Goal: Task Accomplishment & Management: Use online tool/utility

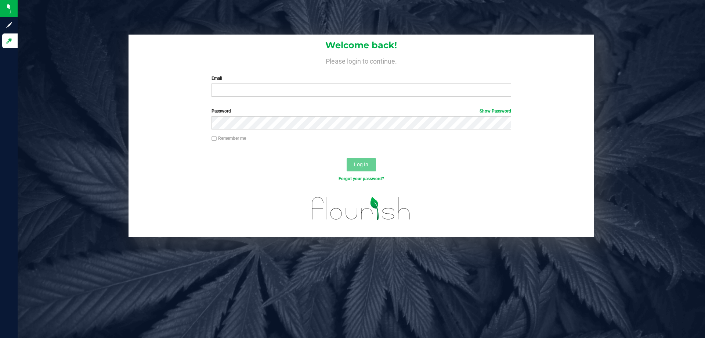
click at [317, 81] on label "Email" at bounding box center [361, 78] width 299 height 7
click at [317, 83] on input "Email" at bounding box center [361, 89] width 299 height 13
click at [323, 94] on input "Email" at bounding box center [361, 89] width 299 height 13
type input "[EMAIL_ADDRESS][DOMAIN_NAME]"
click at [347, 158] on button "Log In" at bounding box center [361, 164] width 29 height 13
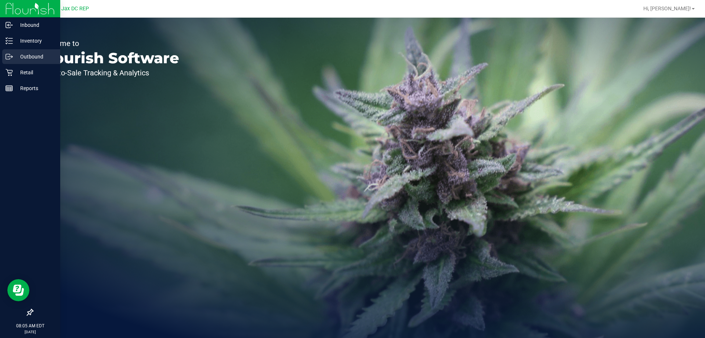
click at [35, 51] on div "Outbound" at bounding box center [31, 56] width 58 height 15
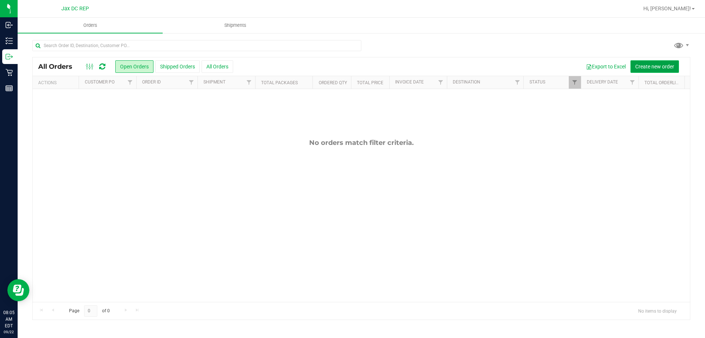
click at [672, 64] on span "Create new order" at bounding box center [655, 67] width 39 height 6
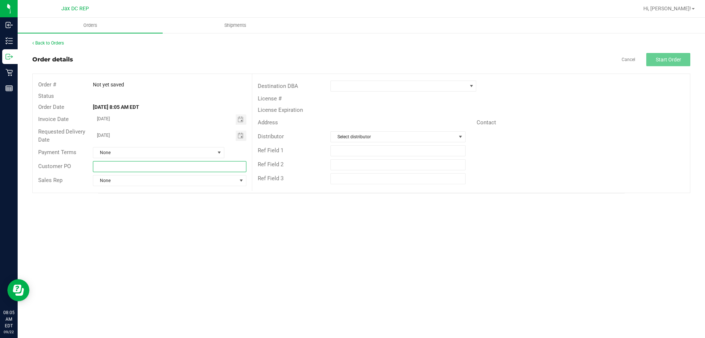
click at [121, 169] on input "text" at bounding box center [169, 166] width 153 height 11
type input "[PERSON_NAME][GEOGRAPHIC_DATA]"
click at [378, 78] on div "Destination DBA License # License Expiration Address Contact Distributor Select…" at bounding box center [471, 132] width 438 height 117
click at [375, 85] on span at bounding box center [399, 86] width 136 height 10
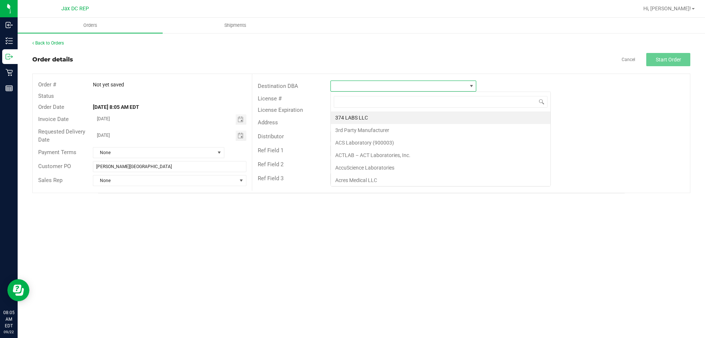
scroll to position [11, 146]
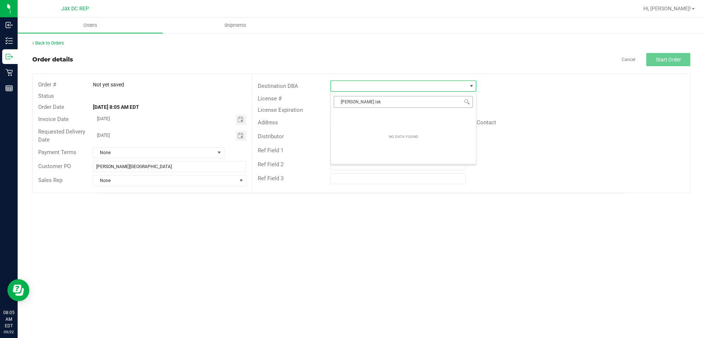
type input "[PERSON_NAME] is"
click at [369, 114] on li "[PERSON_NAME][GEOGRAPHIC_DATA]" at bounding box center [403, 117] width 145 height 12
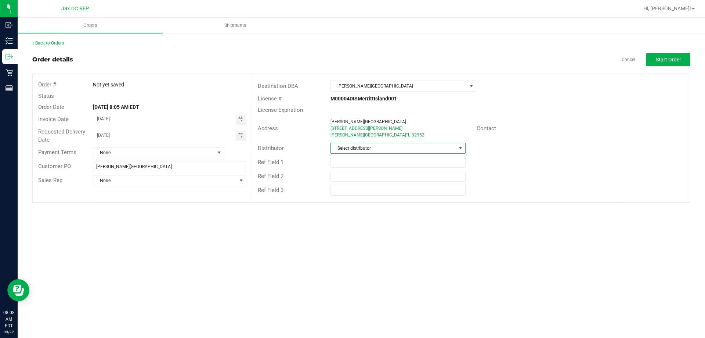
click at [377, 150] on span "Select distributor" at bounding box center [393, 148] width 125 height 10
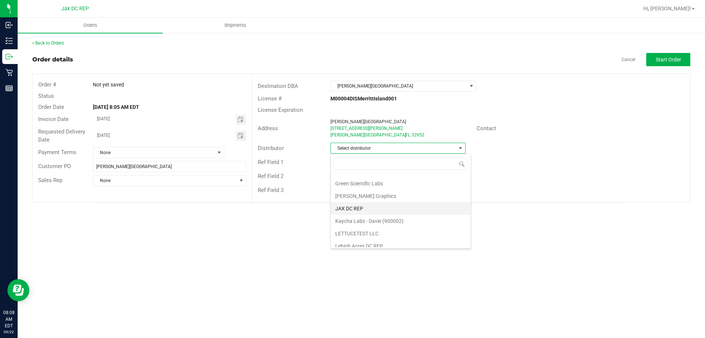
click at [367, 209] on li "JAX DC REP" at bounding box center [401, 208] width 140 height 12
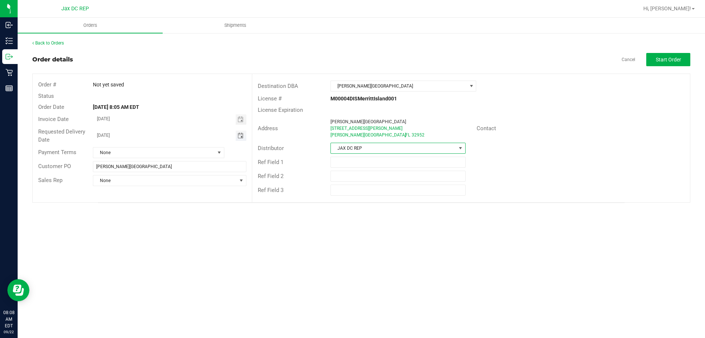
click at [240, 137] on span "Toggle calendar" at bounding box center [241, 136] width 6 height 6
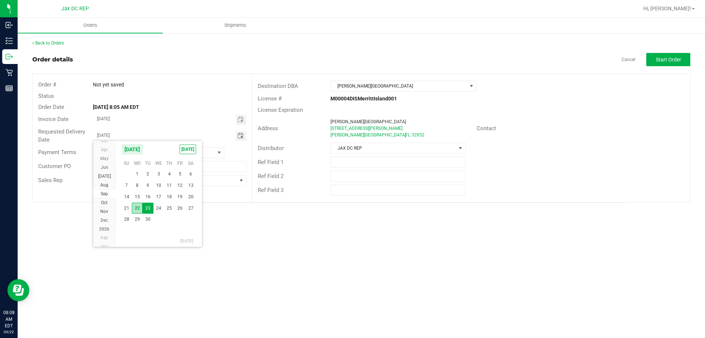
click at [139, 208] on span "22" at bounding box center [137, 207] width 11 height 11
type input "[DATE]"
click at [260, 223] on div "Orders Shipments Back to Orders Order details Cancel Start Order Order # Not ye…" at bounding box center [362, 178] width 688 height 320
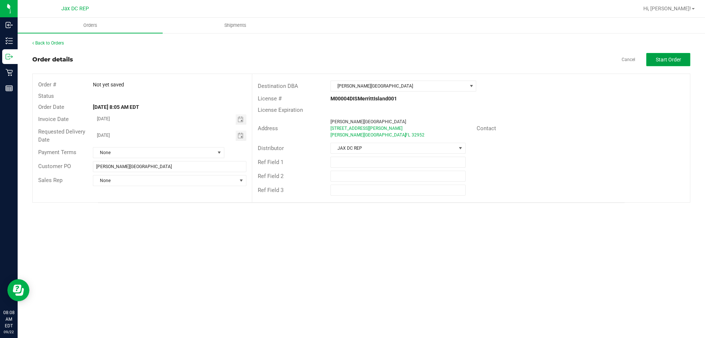
click at [668, 58] on span "Start Order" at bounding box center [668, 60] width 25 height 6
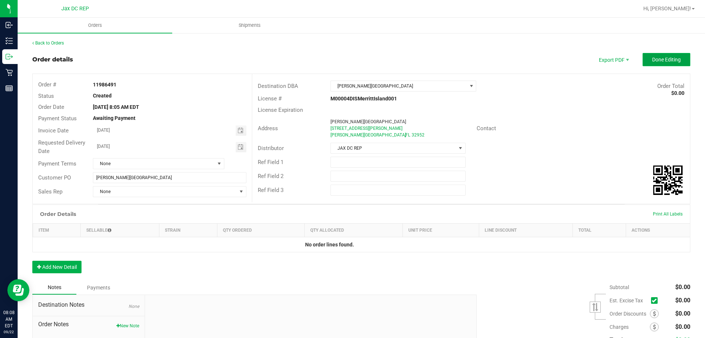
click at [665, 55] on button "Done Editing" at bounding box center [667, 59] width 48 height 13
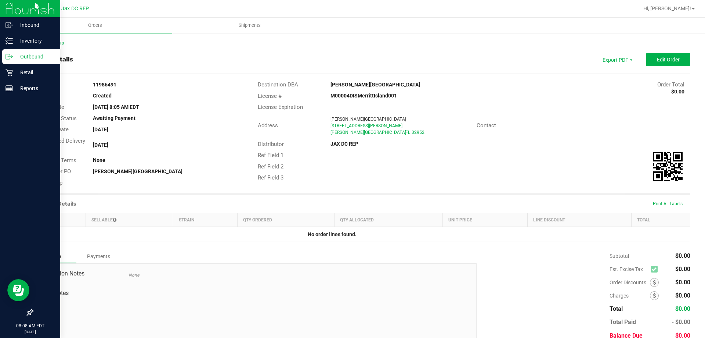
click at [12, 59] on icon at bounding box center [9, 56] width 7 height 7
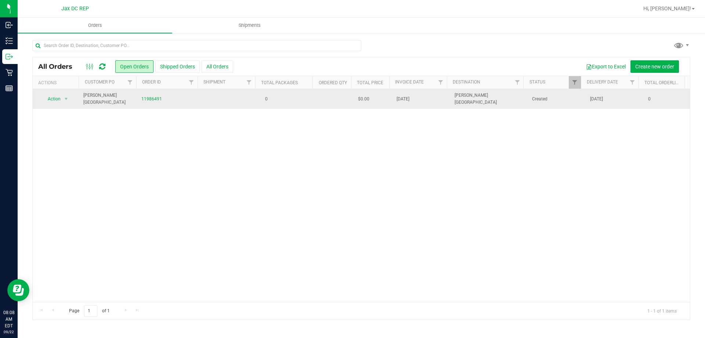
click at [283, 95] on td "0" at bounding box center [286, 99] width 58 height 20
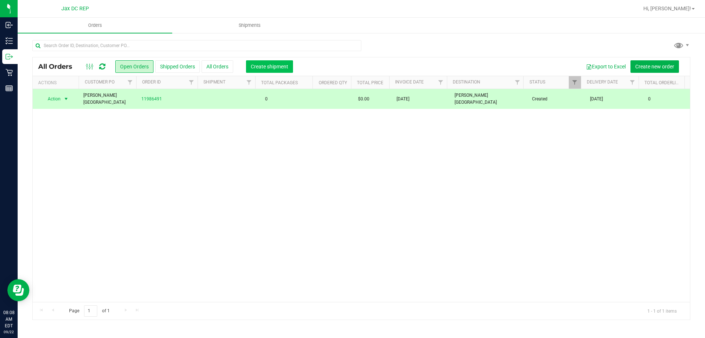
click at [275, 64] on span "Create shipment" at bounding box center [269, 67] width 37 height 6
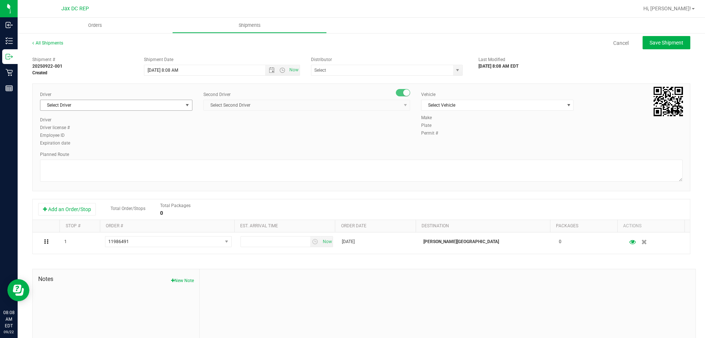
click at [179, 103] on span "Select Driver" at bounding box center [111, 105] width 143 height 10
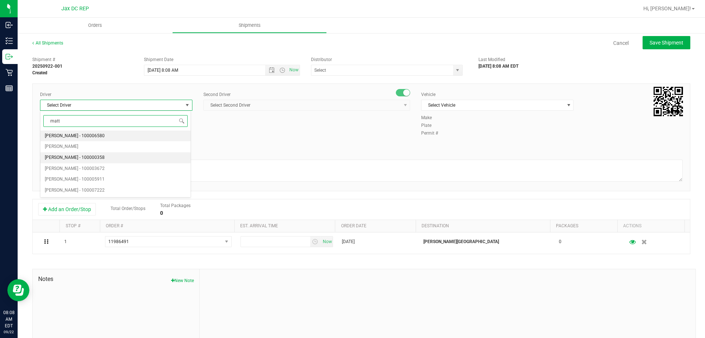
click at [89, 155] on span "[PERSON_NAME] - 100000358" at bounding box center [75, 158] width 60 height 10
type input "matt"
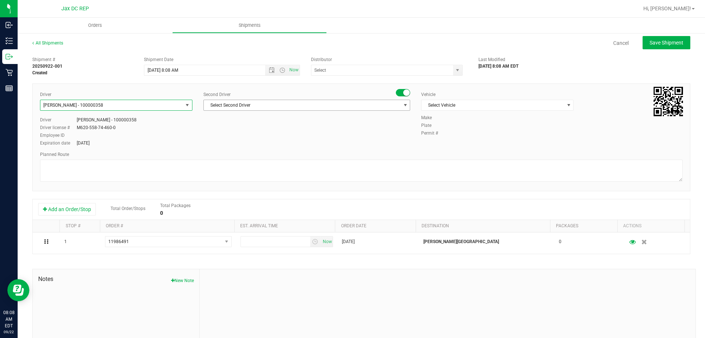
click at [269, 101] on span "Select Second Driver" at bounding box center [302, 105] width 197 height 10
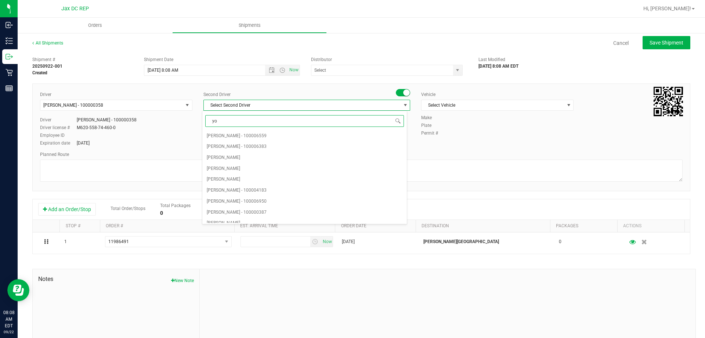
type input "yod"
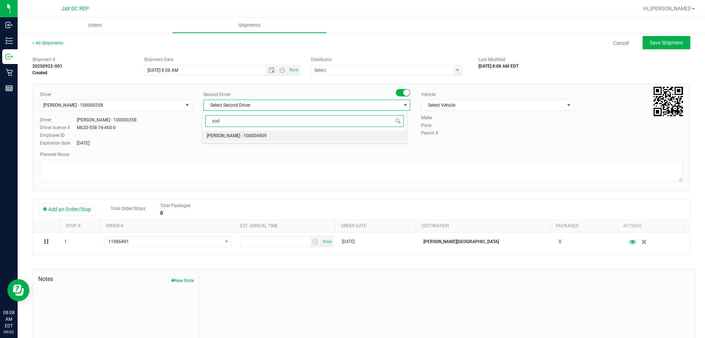
click at [241, 139] on span "[PERSON_NAME] - 100004909" at bounding box center [237, 136] width 60 height 10
click at [469, 106] on span "Select Vehicle" at bounding box center [493, 105] width 143 height 10
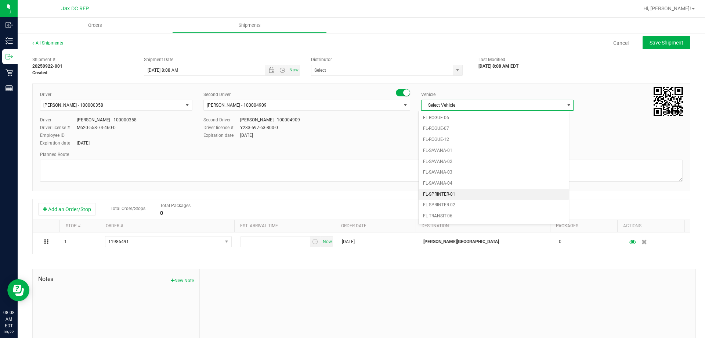
scroll to position [323, 0]
click at [449, 218] on li "FL-SPRINTER-02" at bounding box center [494, 220] width 150 height 11
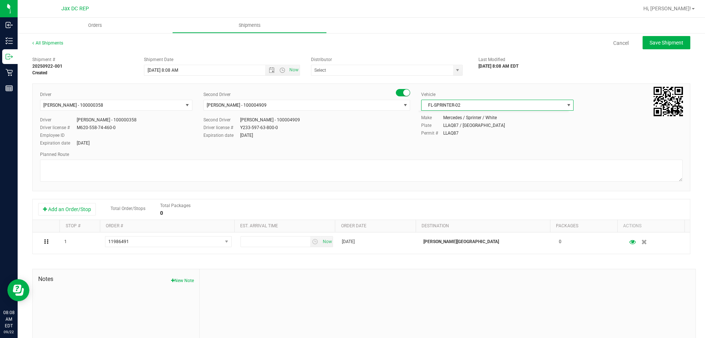
scroll to position [0, 0]
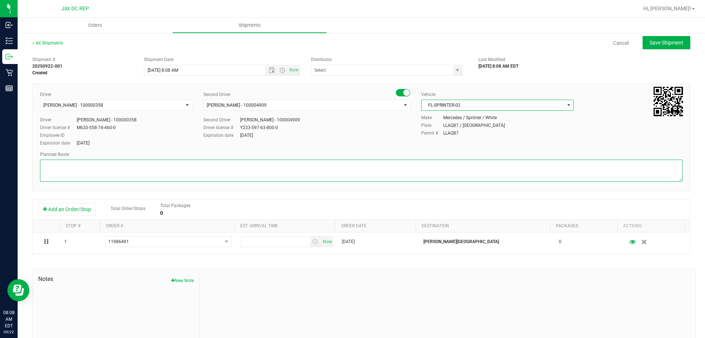
click at [194, 175] on textarea at bounding box center [361, 170] width 643 height 22
click at [88, 168] on textarea at bounding box center [361, 170] width 643 height 22
click at [59, 170] on textarea at bounding box center [361, 170] width 643 height 22
click at [107, 177] on textarea at bounding box center [361, 170] width 643 height 22
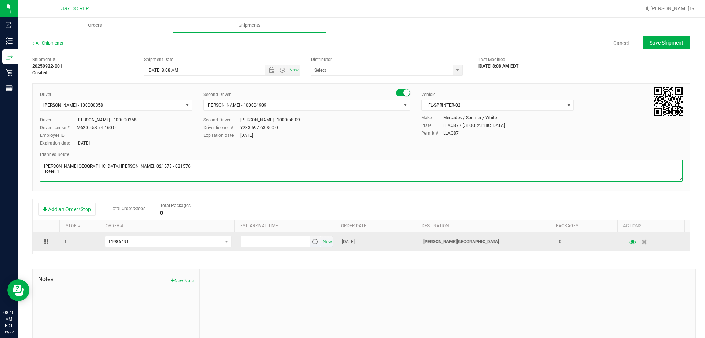
click at [310, 238] on span "select" at bounding box center [315, 241] width 11 height 10
type textarea "[PERSON_NAME][GEOGRAPHIC_DATA] [PERSON_NAME]: 021573 - 021576 Totes: 1"
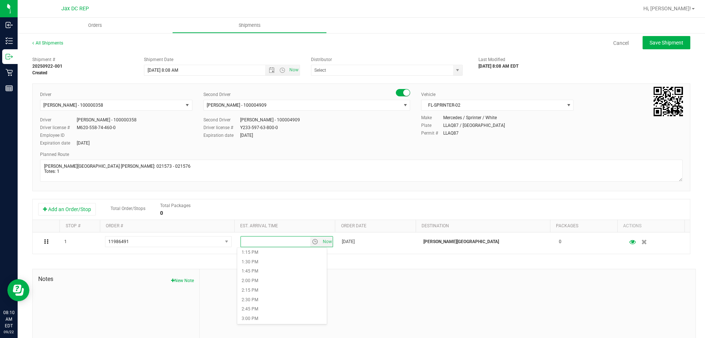
scroll to position [514, 0]
click at [266, 279] on li "2:15 PM" at bounding box center [282, 278] width 90 height 10
click at [455, 73] on span "select" at bounding box center [458, 70] width 6 height 6
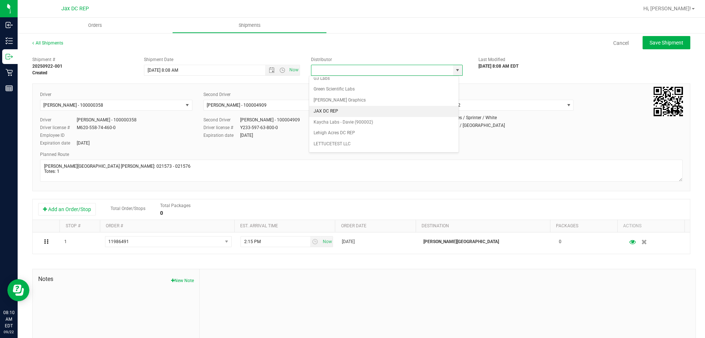
scroll to position [147, 0]
click at [340, 108] on li "JAX DC REP" at bounding box center [384, 110] width 150 height 11
type input "JAX DC REP"
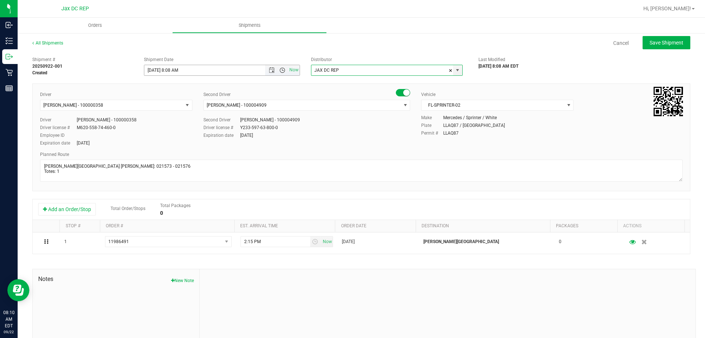
click at [282, 72] on span "Open the time view" at bounding box center [283, 70] width 6 height 6
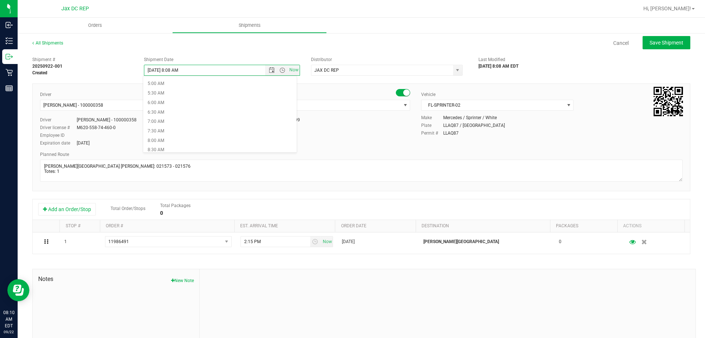
scroll to position [110, 0]
click at [180, 132] on li "8:30 AM" at bounding box center [220, 132] width 154 height 10
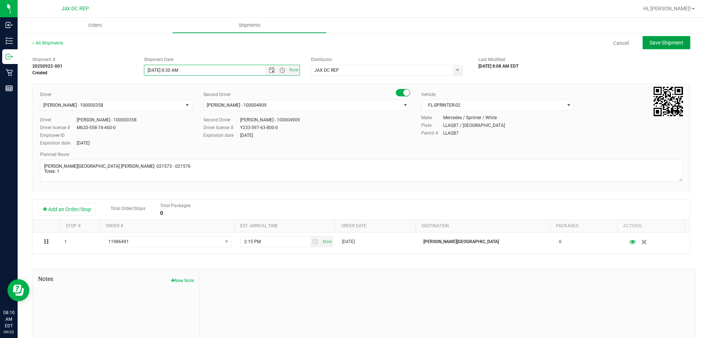
click at [656, 40] on span "Save Shipment" at bounding box center [667, 43] width 34 height 6
type input "[DATE] 12:30 PM"
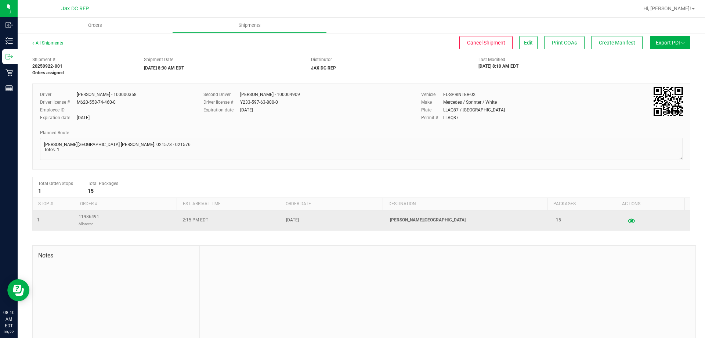
click at [628, 220] on icon "button" at bounding box center [631, 220] width 7 height 5
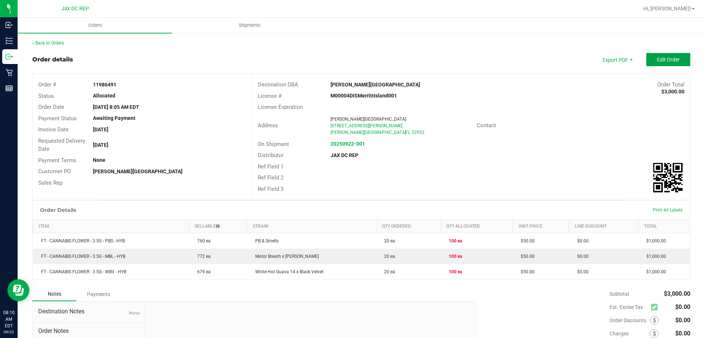
click at [658, 64] on button "Edit Order" at bounding box center [669, 59] width 44 height 13
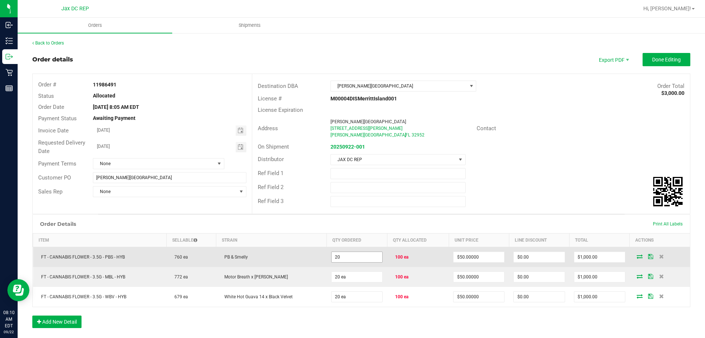
click at [375, 254] on input "20" at bounding box center [357, 257] width 51 height 10
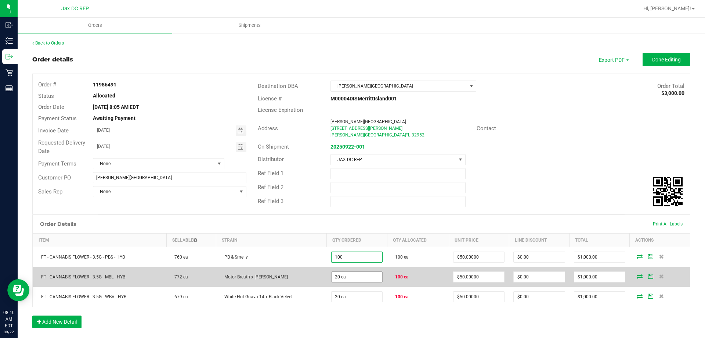
type input "100 ea"
type input "$5,000.00"
click at [355, 278] on input "20" at bounding box center [357, 277] width 51 height 10
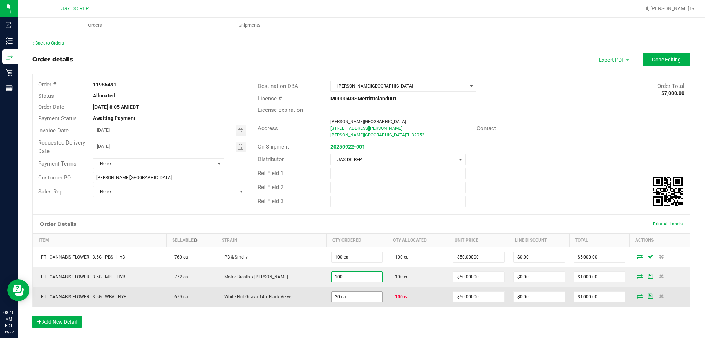
type input "100 ea"
type input "$5,000.00"
click at [351, 300] on input "20" at bounding box center [357, 296] width 51 height 10
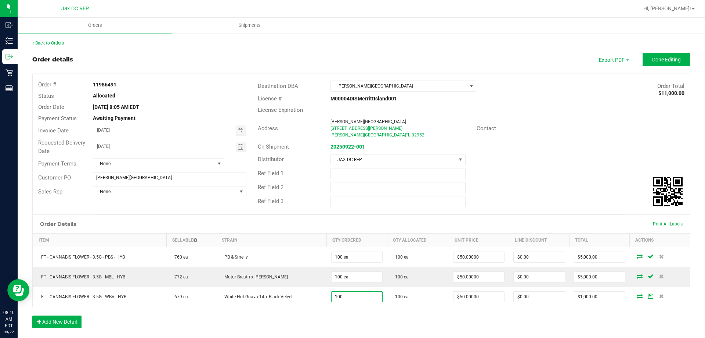
type input "100 ea"
type input "$5,000.00"
click at [352, 324] on div "Order Details Print All Labels Item Sellable Strain Qty Ordered Qty Allocated U…" at bounding box center [361, 274] width 658 height 121
click at [653, 59] on span "Done Editing" at bounding box center [667, 60] width 29 height 6
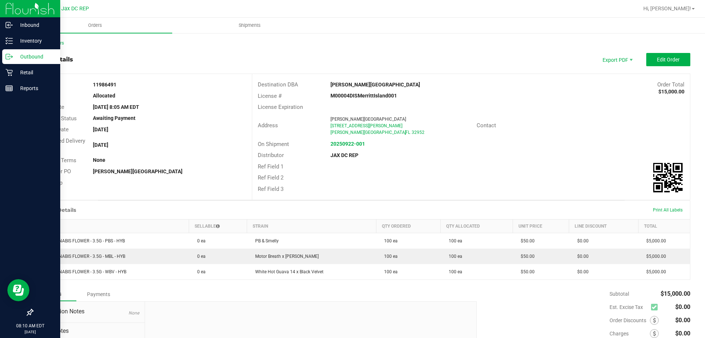
click at [14, 57] on p "Outbound" at bounding box center [35, 56] width 44 height 9
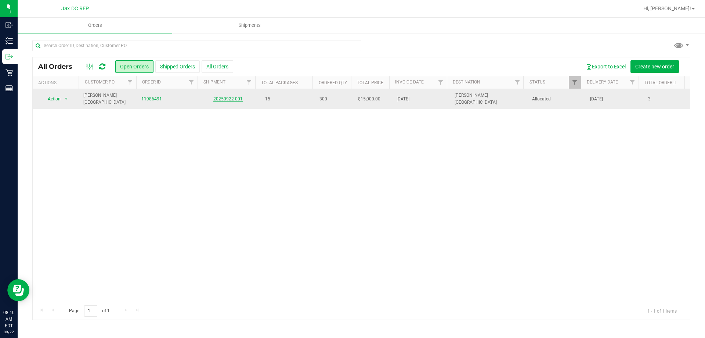
click at [235, 97] on link "20250922-001" at bounding box center [227, 98] width 29 height 5
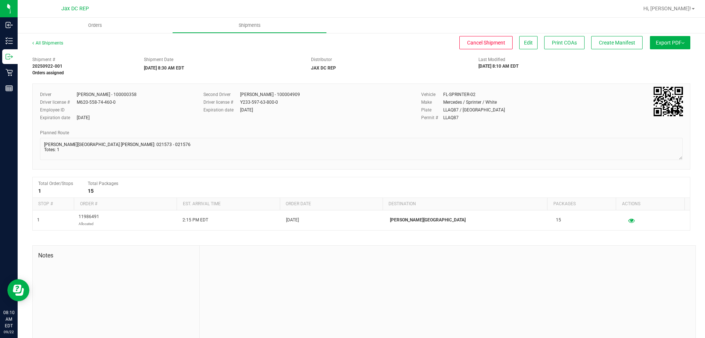
click at [670, 35] on div "All Shipments Cancel Shipment Edit Print COAs Create Manifest Export PDF Manife…" at bounding box center [362, 191] width 688 height 319
click at [664, 43] on span "Export PDF" at bounding box center [670, 43] width 29 height 6
click at [655, 57] on span "Manifest by Package ID" at bounding box center [659, 58] width 47 height 5
click at [606, 41] on span "Create Manifest" at bounding box center [617, 43] width 36 height 6
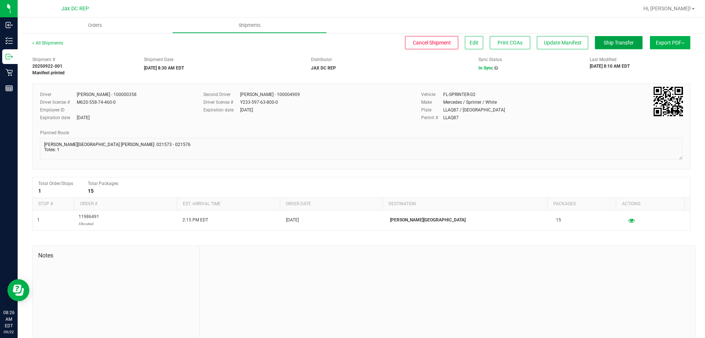
click at [609, 39] on button "Ship Transfer" at bounding box center [619, 42] width 48 height 13
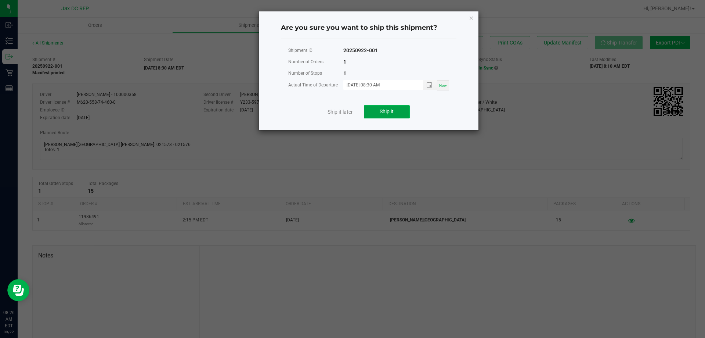
click at [400, 112] on button "Ship it" at bounding box center [387, 111] width 46 height 13
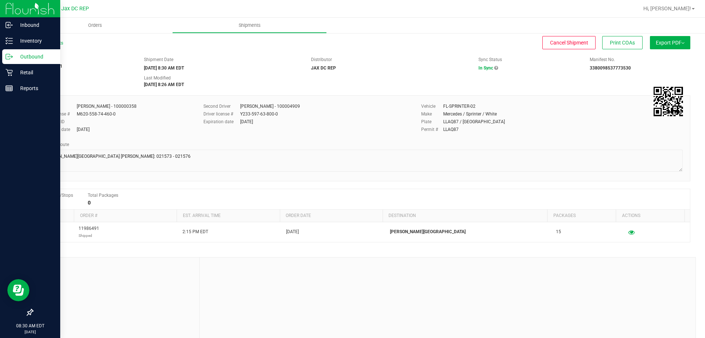
click at [20, 57] on p "Outbound" at bounding box center [35, 56] width 44 height 9
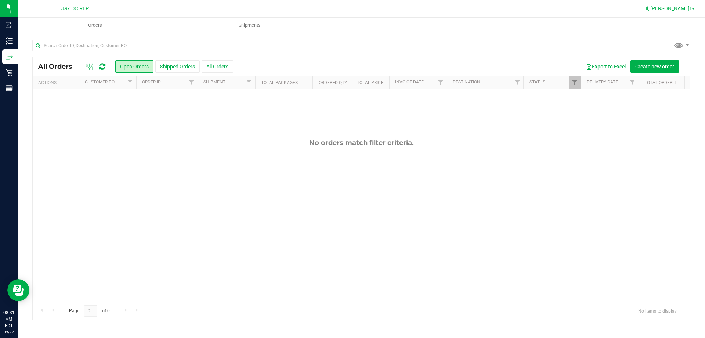
click at [684, 8] on span "Hi, [PERSON_NAME]!" at bounding box center [668, 9] width 48 height 6
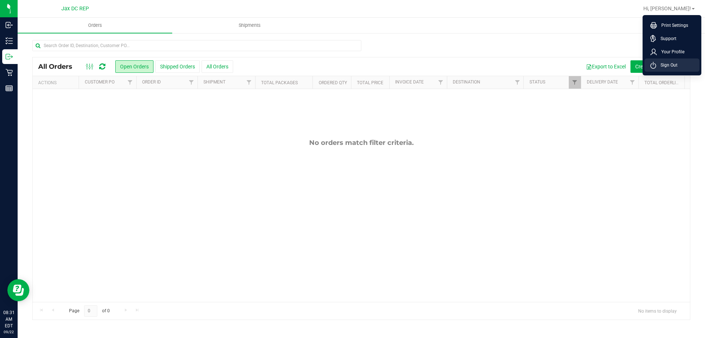
click at [666, 69] on li "Sign Out" at bounding box center [672, 64] width 55 height 13
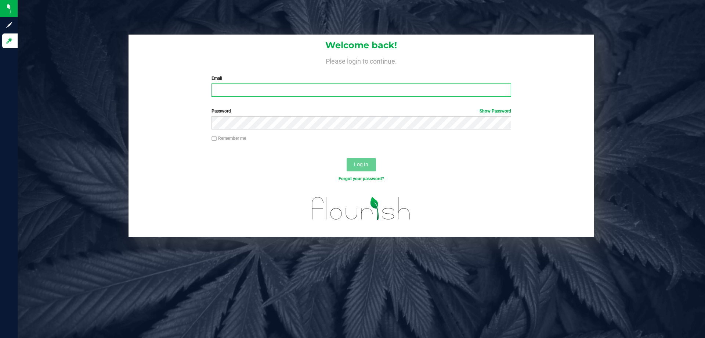
click at [253, 90] on input "Email" at bounding box center [361, 89] width 299 height 13
type input "[EMAIL_ADDRESS][DOMAIN_NAME]"
click at [347, 158] on button "Log In" at bounding box center [361, 164] width 29 height 13
